Goal: Check status: Check status

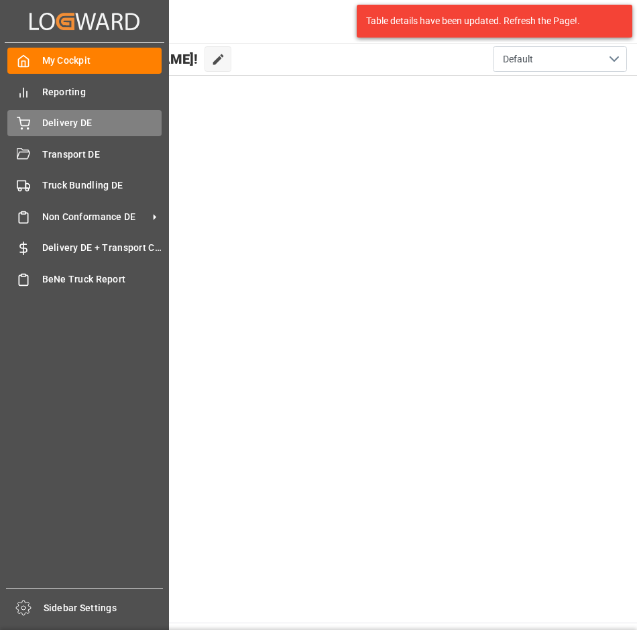
click at [67, 119] on span "Delivery DE" at bounding box center [102, 123] width 120 height 14
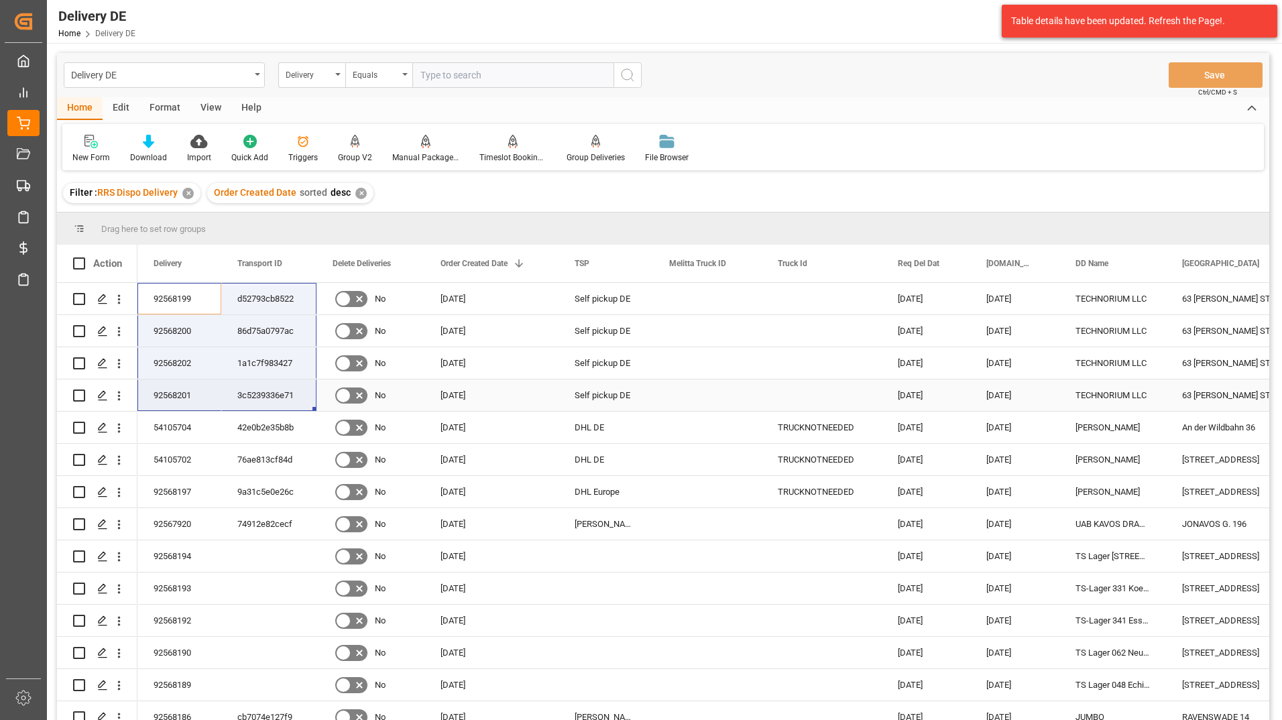
drag, startPoint x: 175, startPoint y: 292, endPoint x: 269, endPoint y: 385, distance: 132.3
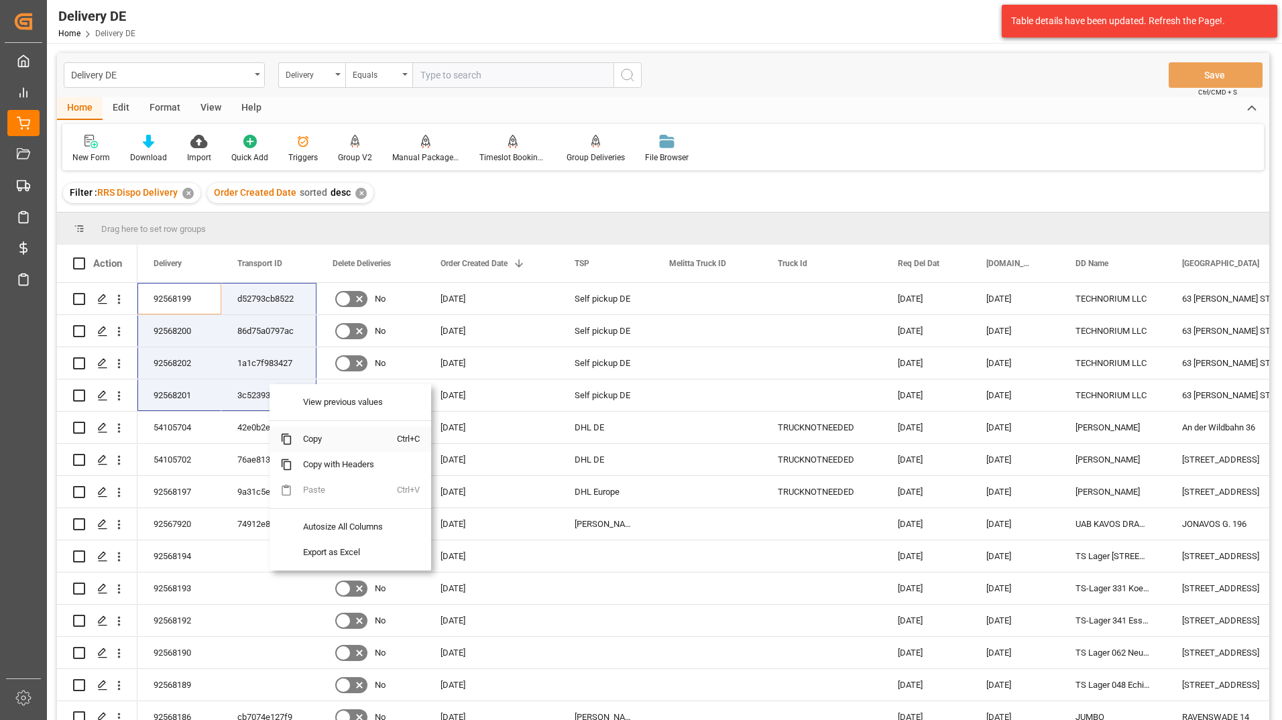
click at [321, 440] on span "Copy" at bounding box center [344, 438] width 105 height 25
